Goal: Task Accomplishment & Management: Manage account settings

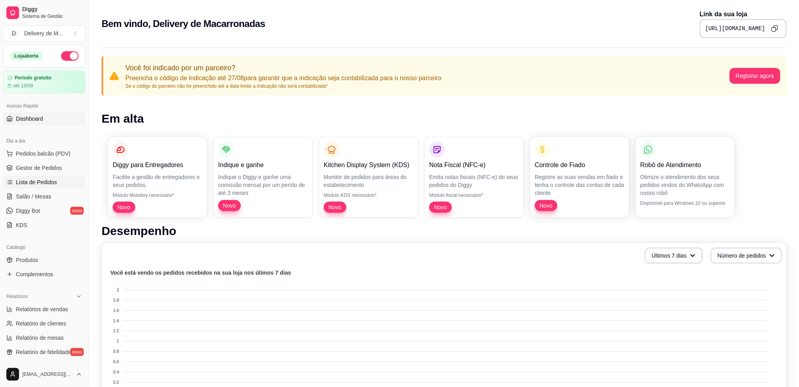
click at [37, 185] on span "Lista de Pedidos" at bounding box center [36, 182] width 41 height 8
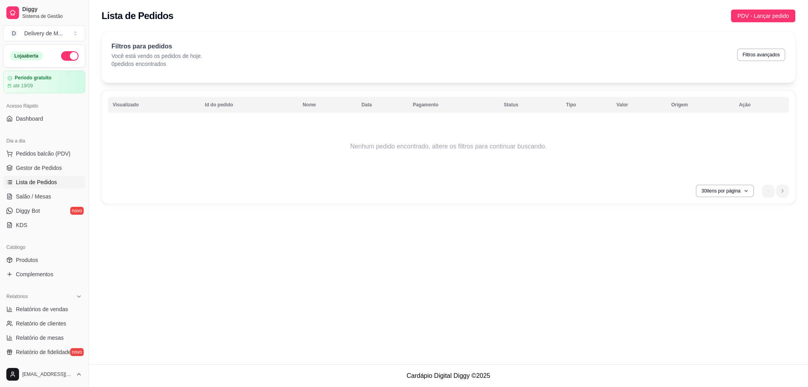
click at [127, 103] on th "Visualizado" at bounding box center [154, 105] width 92 height 16
click at [49, 168] on span "Gestor de Pedidos" at bounding box center [39, 168] width 46 height 8
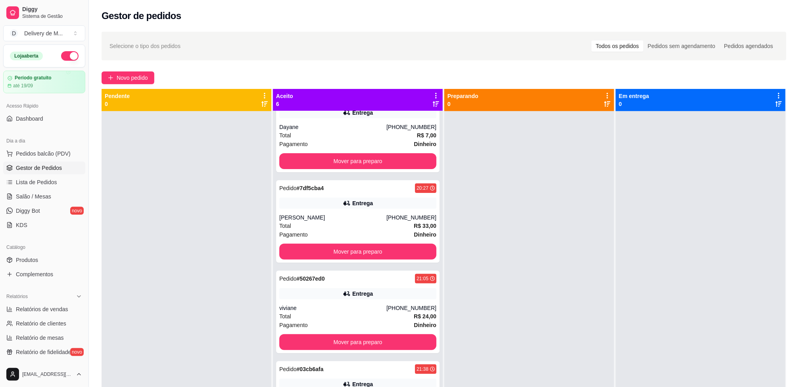
scroll to position [163, 0]
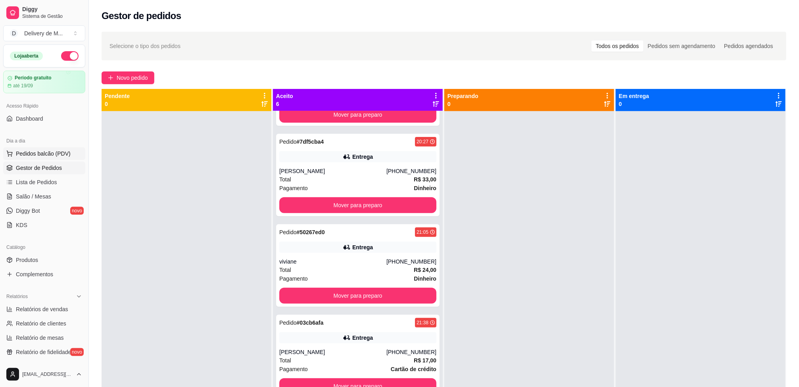
click at [43, 154] on span "Pedidos balcão (PDV)" at bounding box center [43, 154] width 55 height 8
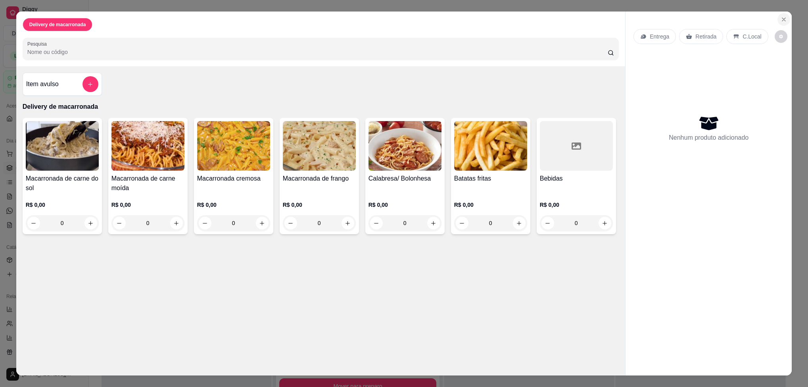
click at [781, 21] on icon "Close" at bounding box center [784, 19] width 6 height 6
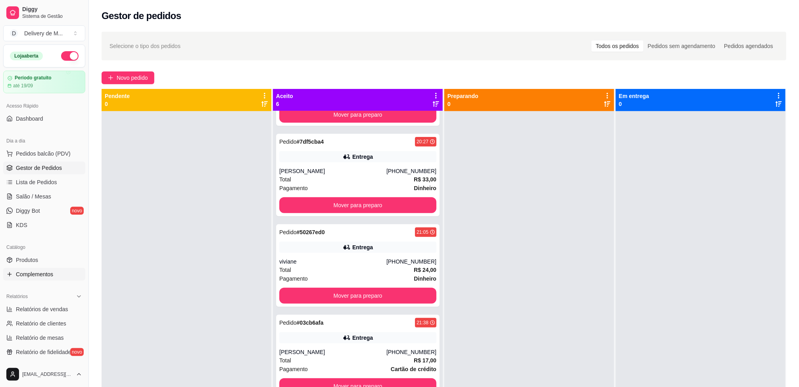
click at [30, 272] on span "Complementos" at bounding box center [34, 274] width 37 height 8
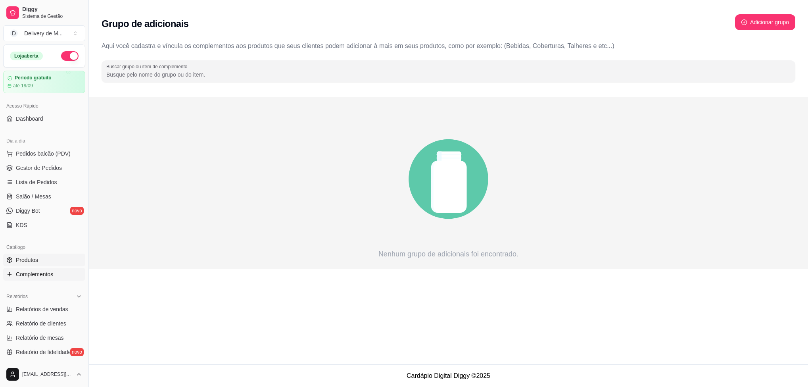
click at [30, 258] on span "Produtos" at bounding box center [27, 260] width 22 height 8
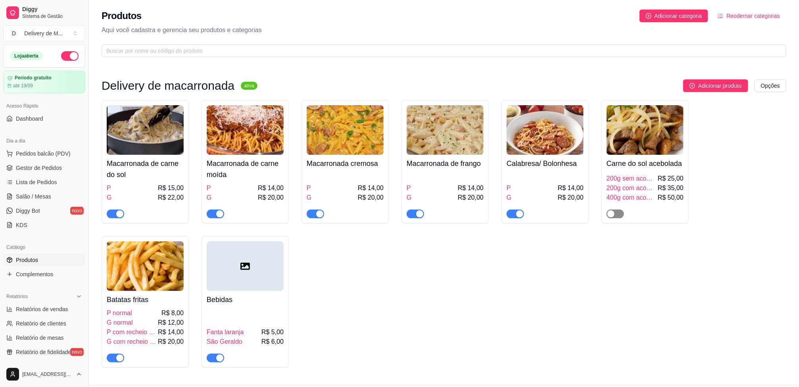
click at [615, 214] on button "button" at bounding box center [615, 214] width 17 height 9
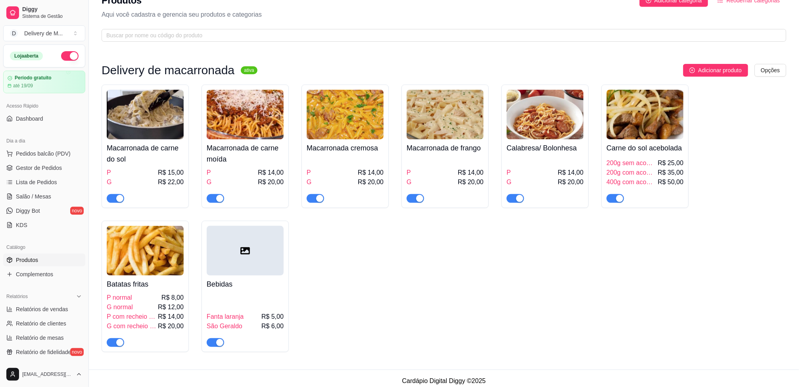
scroll to position [23, 0]
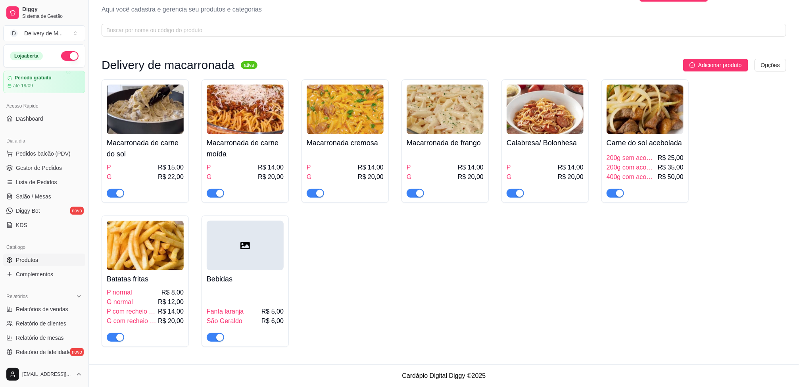
click at [686, 19] on div "Produtos Adicionar categoria Reodernar categorias Aqui você cadastra e gerencia…" at bounding box center [444, 10] width 710 height 62
click at [54, 177] on link "Lista de Pedidos" at bounding box center [44, 182] width 82 height 13
